Goal: Find specific page/section: Find specific page/section

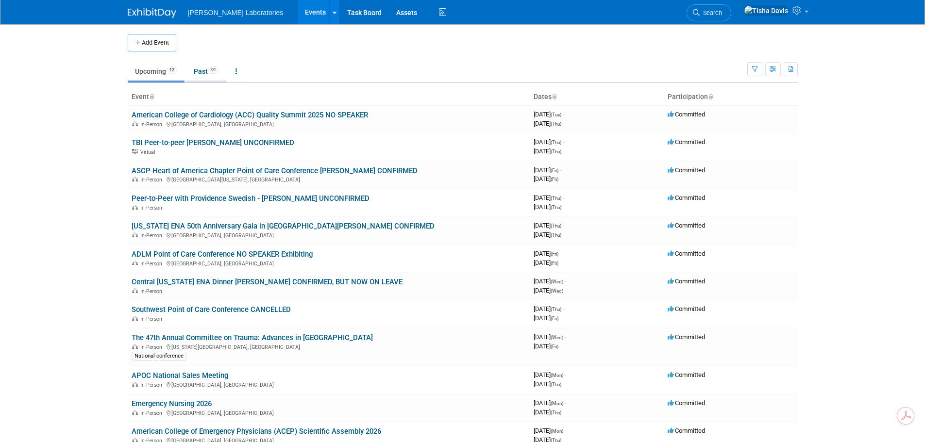
click at [197, 75] on link "Past 91" at bounding box center [206, 71] width 40 height 18
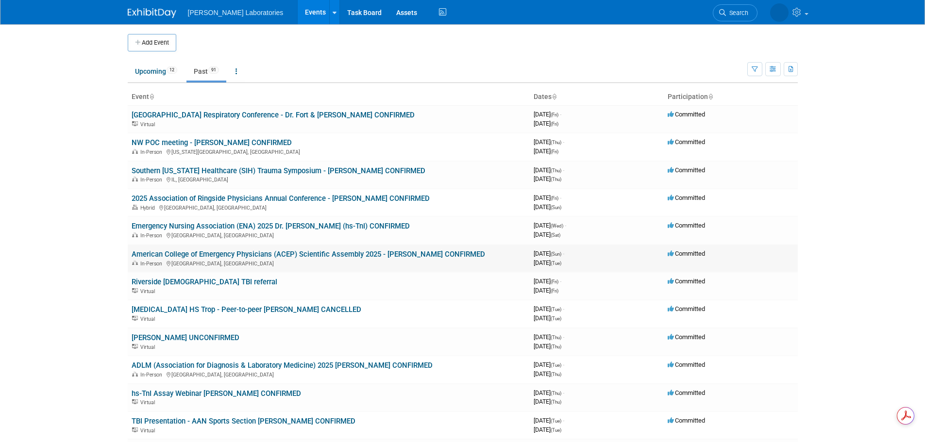
click at [220, 255] on link "American College of Emergency Physicians (ACEP) Scientific Assembly 2025 - [PER…" at bounding box center [308, 254] width 353 height 9
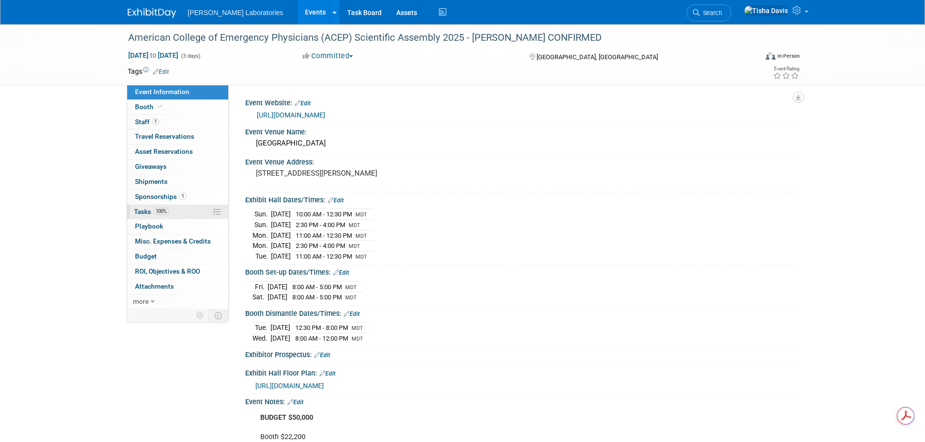
click at [143, 211] on span "Tasks 100%" at bounding box center [151, 212] width 35 height 8
